Goal: Task Accomplishment & Management: Complete application form

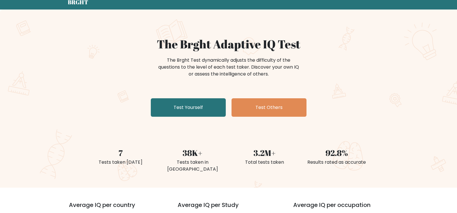
scroll to position [58, 0]
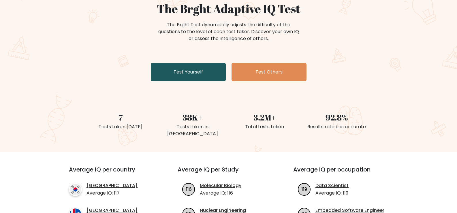
click at [178, 72] on link "Test Yourself" at bounding box center [188, 72] width 75 height 18
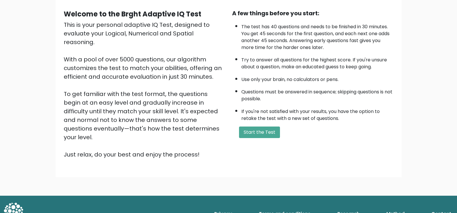
scroll to position [51, 0]
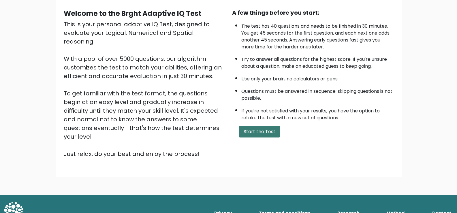
click at [266, 130] on button "Start the Test" at bounding box center [259, 132] width 41 height 12
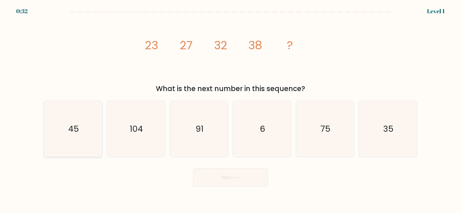
click at [72, 128] on text "45" at bounding box center [73, 129] width 11 height 12
click at [231, 110] on input "a. 45" at bounding box center [231, 108] width 0 height 3
radio input "true"
click at [230, 175] on button "Next" at bounding box center [230, 177] width 75 height 18
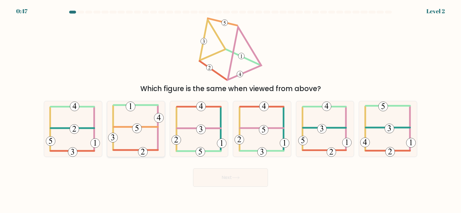
click at [128, 124] on icon at bounding box center [136, 129] width 56 height 56
click at [231, 110] on input "b." at bounding box center [231, 108] width 0 height 3
radio input "true"
click at [212, 176] on button "Next" at bounding box center [230, 177] width 75 height 18
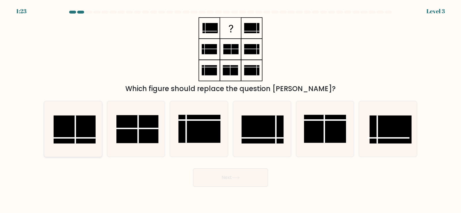
click at [71, 125] on rect at bounding box center [75, 129] width 42 height 28
click at [231, 110] on input "a." at bounding box center [231, 108] width 0 height 3
radio input "true"
click at [220, 185] on button "Next" at bounding box center [230, 177] width 75 height 18
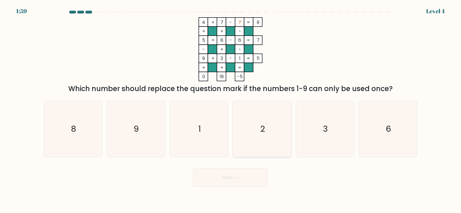
click at [260, 131] on text "2" at bounding box center [262, 129] width 5 height 12
click at [231, 110] on input "d. 2" at bounding box center [231, 108] width 0 height 3
radio input "true"
click at [228, 181] on button "Next" at bounding box center [230, 177] width 75 height 18
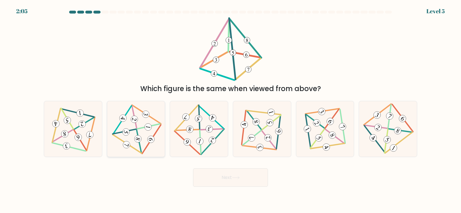
click at [138, 132] on icon at bounding box center [136, 129] width 46 height 44
click at [231, 110] on input "b." at bounding box center [231, 108] width 0 height 3
radio input "true"
click at [231, 178] on button "Next" at bounding box center [230, 177] width 75 height 18
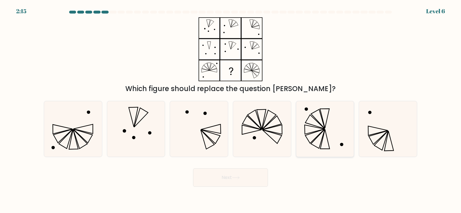
click at [320, 129] on icon at bounding box center [325, 129] width 56 height 56
click at [231, 110] on input "e." at bounding box center [231, 108] width 0 height 3
radio input "true"
click at [255, 183] on button "Next" at bounding box center [230, 177] width 75 height 18
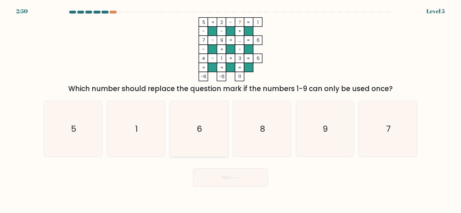
click at [203, 128] on icon "6" at bounding box center [199, 129] width 56 height 56
click at [231, 110] on input "c. 6" at bounding box center [231, 108] width 0 height 3
radio input "true"
click at [220, 180] on button "Next" at bounding box center [230, 177] width 75 height 18
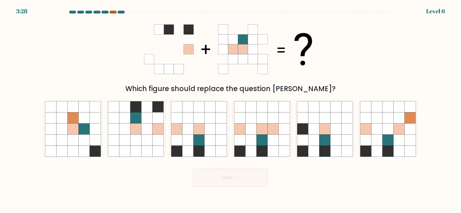
click at [115, 11] on div at bounding box center [113, 12] width 7 height 3
click at [114, 13] on div at bounding box center [113, 12] width 7 height 3
click at [111, 12] on div at bounding box center [113, 12] width 7 height 3
click at [104, 12] on div at bounding box center [105, 12] width 7 height 3
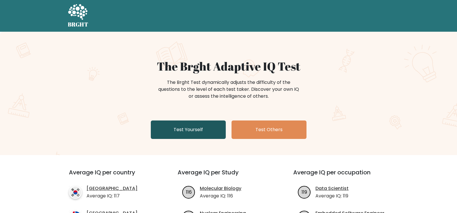
click at [190, 134] on link "Test Yourself" at bounding box center [188, 130] width 75 height 18
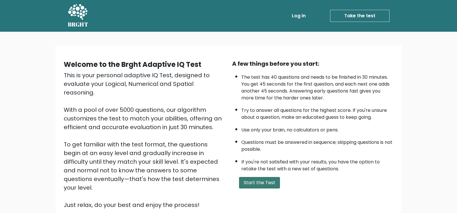
click at [251, 177] on button "Start the Test" at bounding box center [259, 183] width 41 height 12
